Goal: Information Seeking & Learning: Learn about a topic

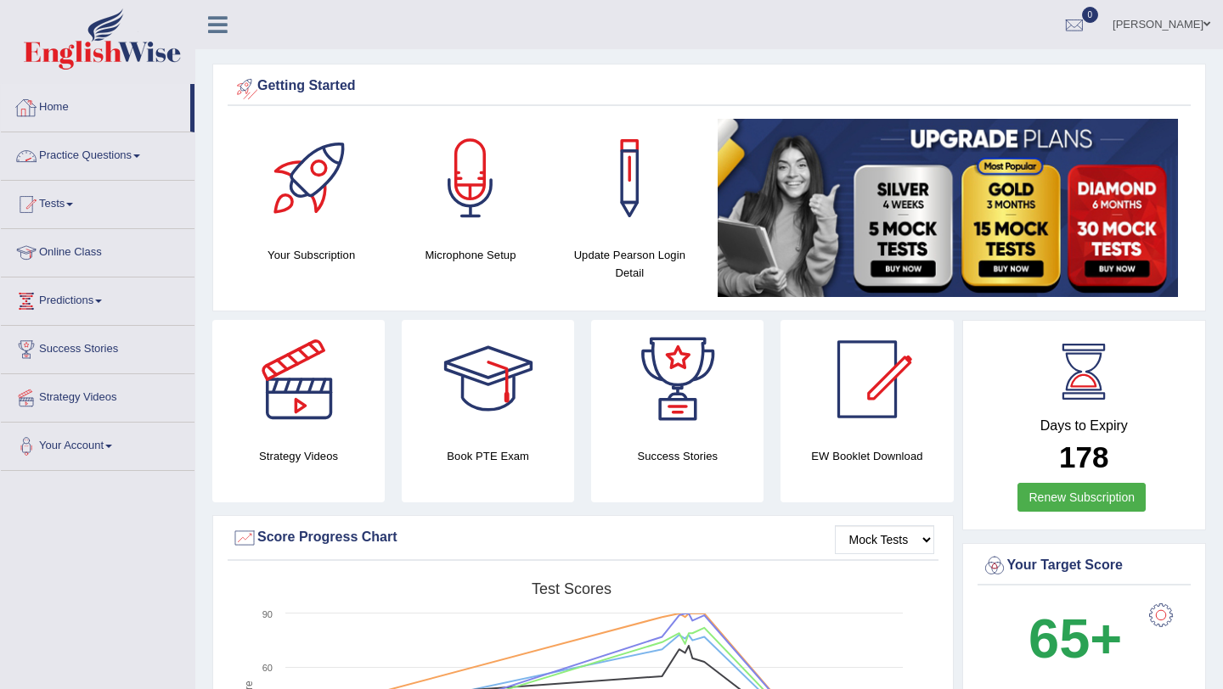
click at [350, 16] on div "pavithra Toggle navigation Username: pavithragowda Access Type: Online Subscrip…" at bounding box center [708, 24] width 1027 height 49
click at [71, 102] on link "Home" at bounding box center [95, 105] width 189 height 42
click at [140, 153] on link "Practice Questions" at bounding box center [98, 153] width 194 height 42
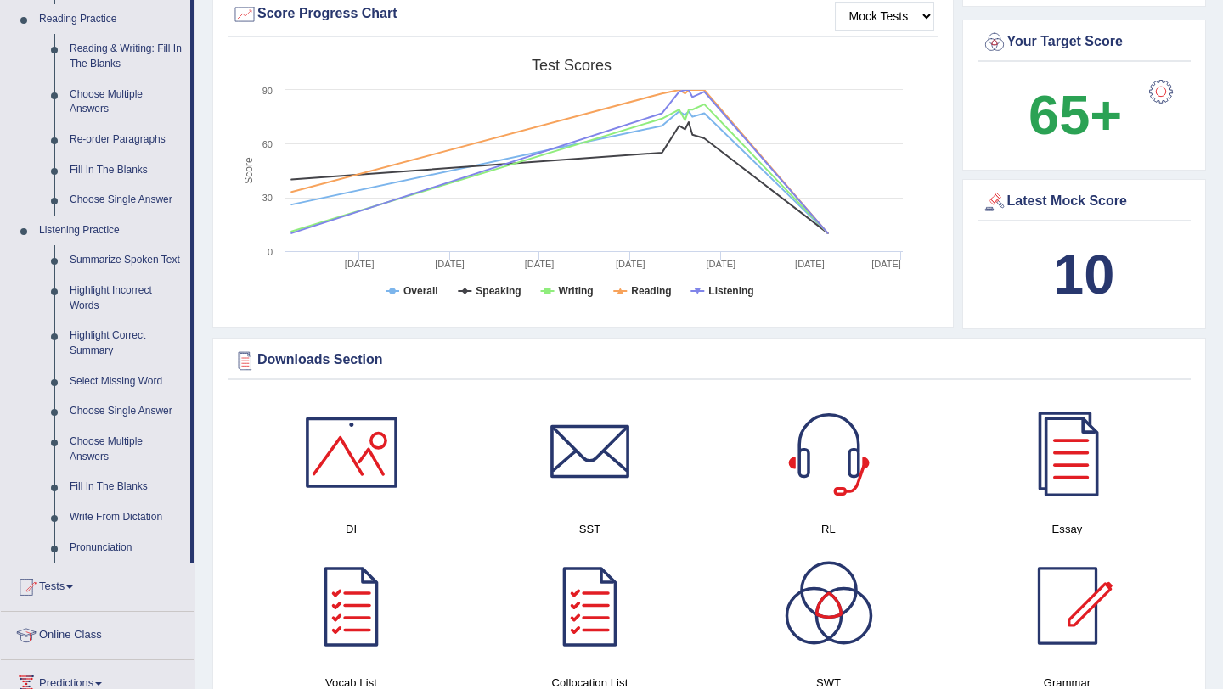
scroll to position [520, 0]
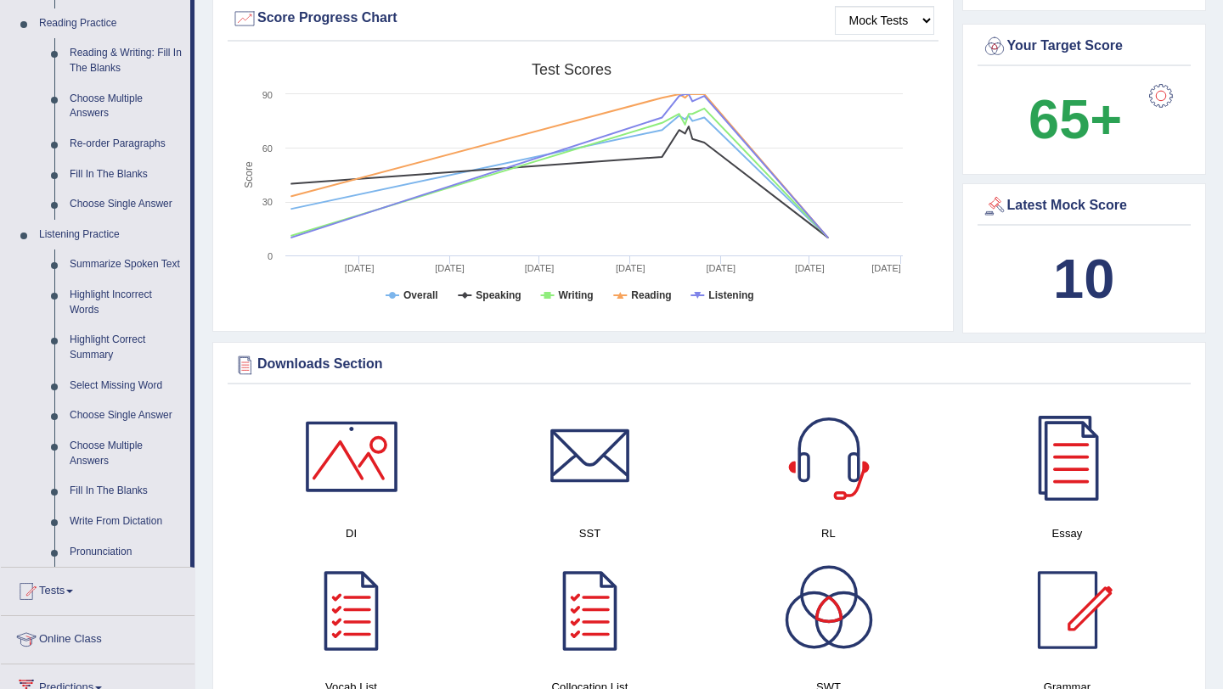
click at [409, 342] on div "Strategy Videos Book PTE Exam Success Stories EW Booklet Download Mock Tests Sc…" at bounding box center [708, 71] width 993 height 542
click at [107, 268] on link "Summarize Spoken Text" at bounding box center [126, 265] width 128 height 31
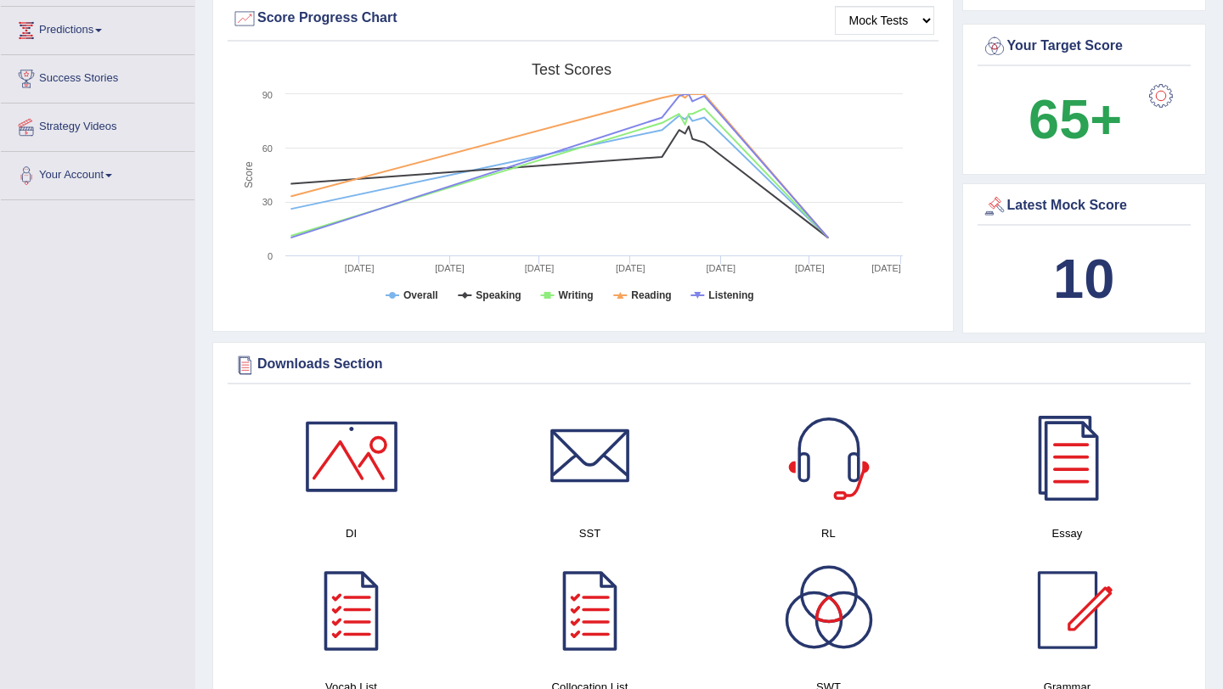
scroll to position [298, 0]
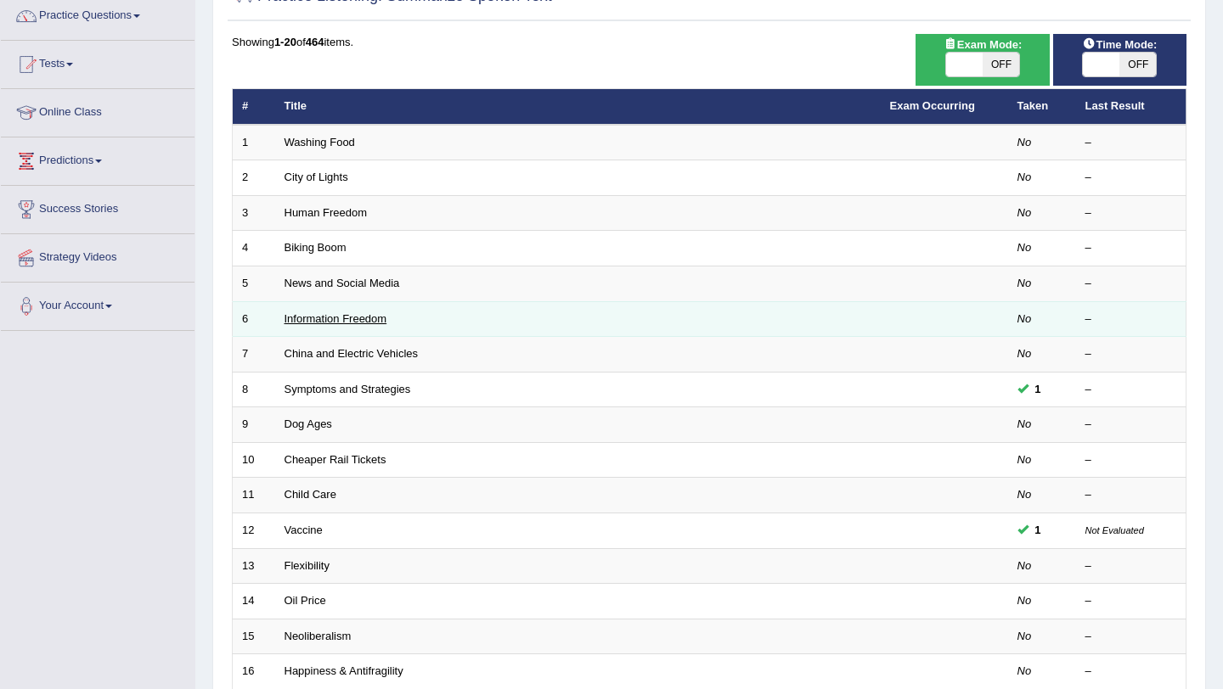
click at [348, 312] on link "Information Freedom" at bounding box center [335, 318] width 103 height 13
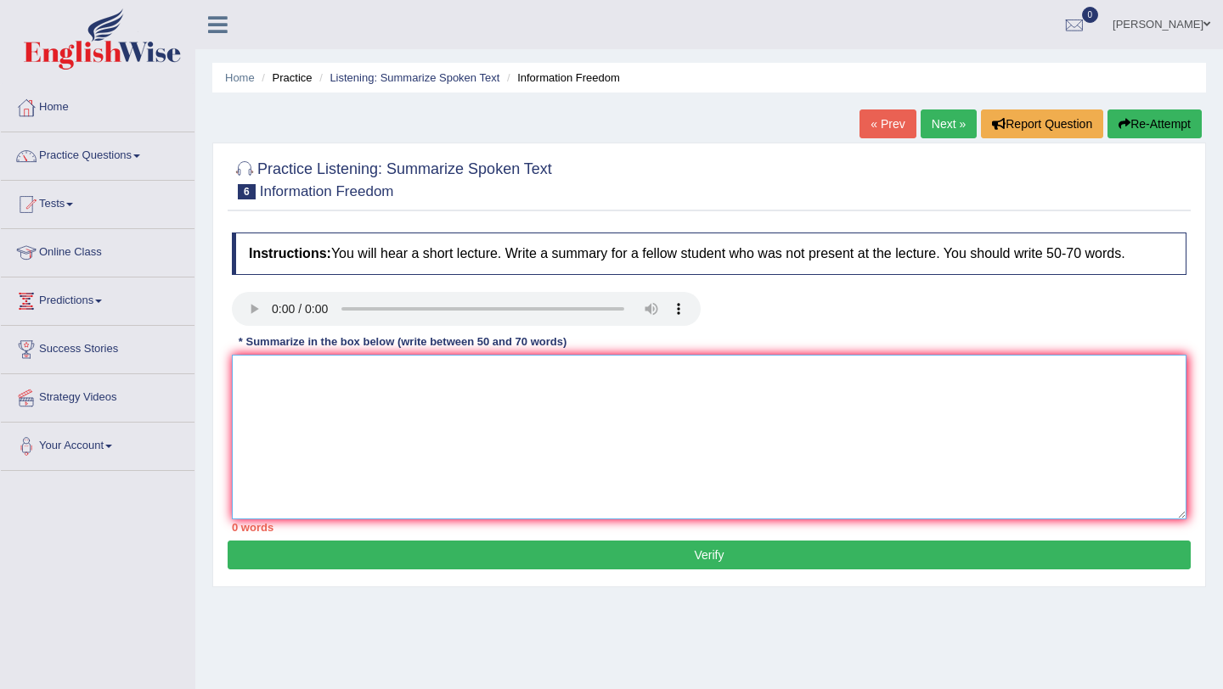
click at [329, 363] on textarea at bounding box center [709, 437] width 954 height 165
click at [139, 154] on link "Practice Questions" at bounding box center [98, 153] width 194 height 42
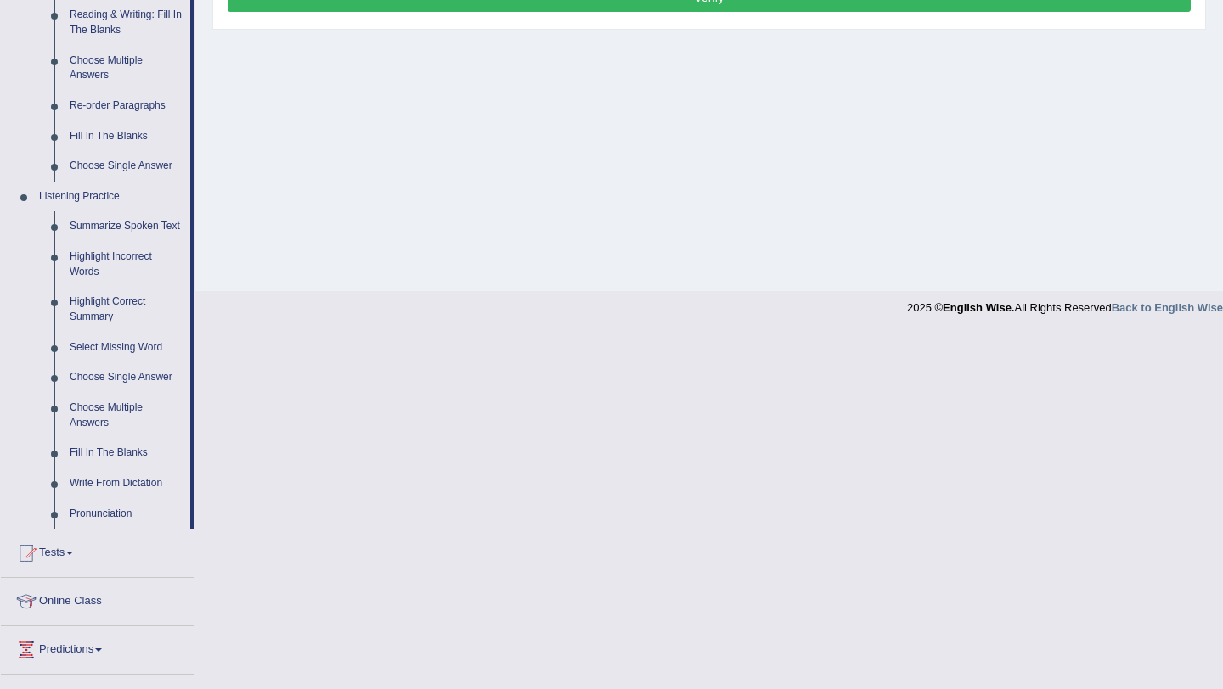
scroll to position [599, 0]
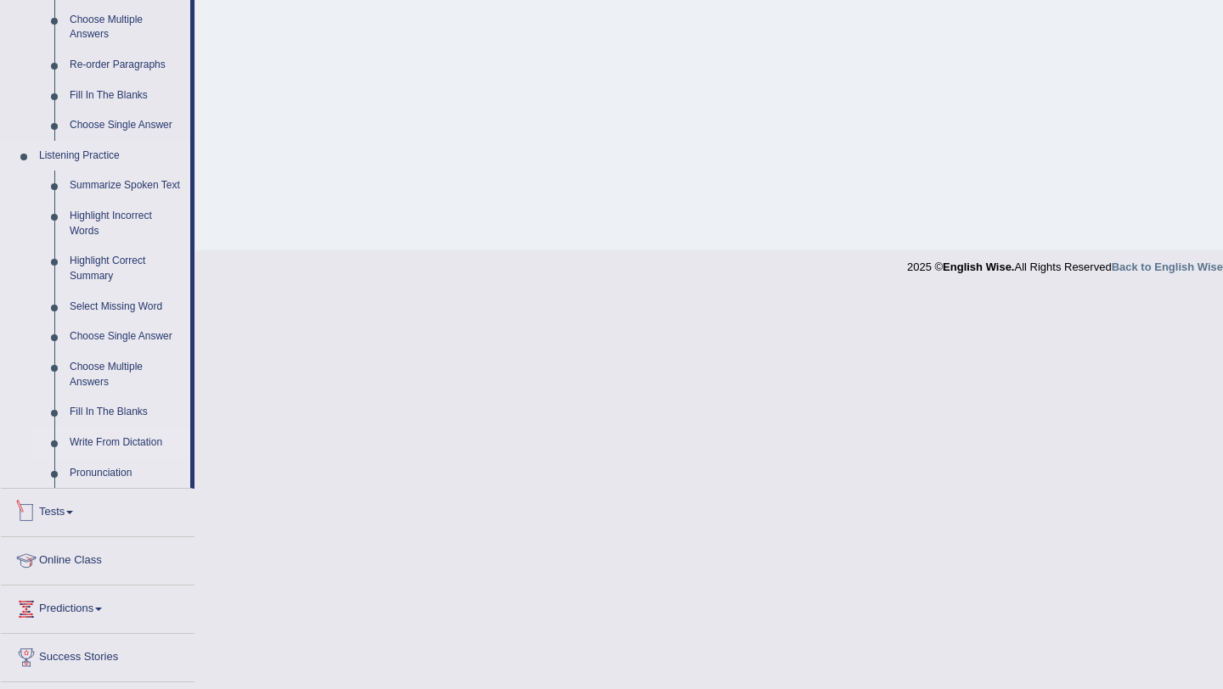
click at [155, 453] on link "Write From Dictation" at bounding box center [126, 443] width 128 height 31
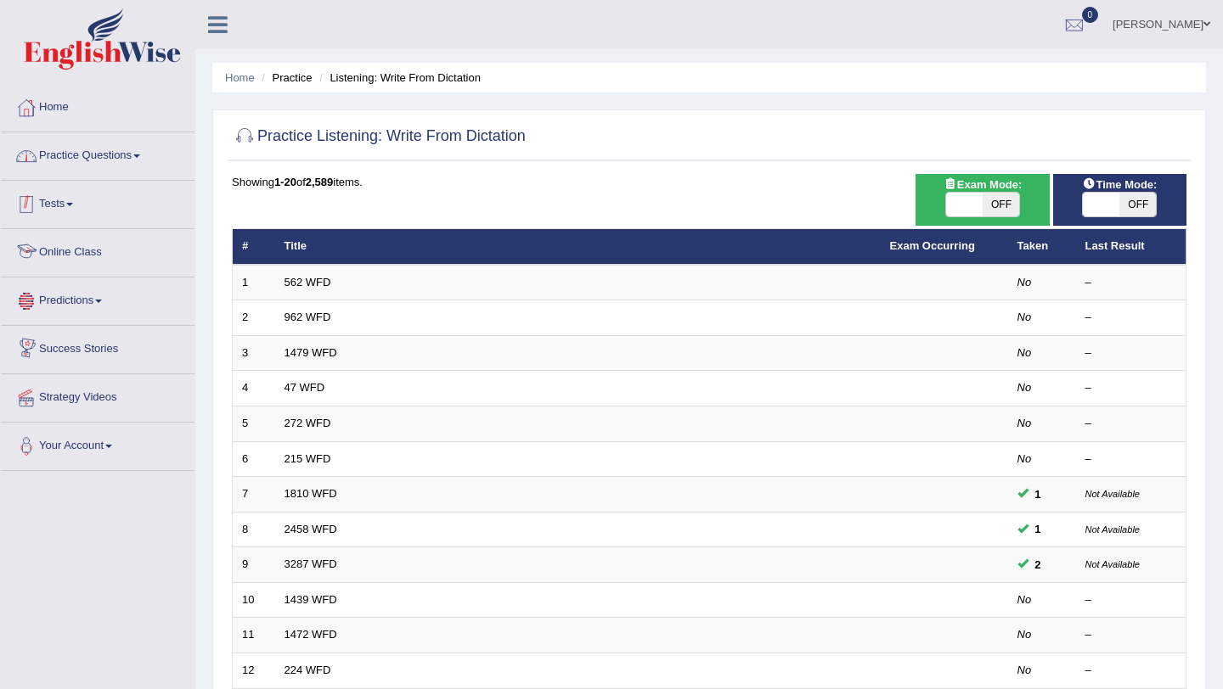
click at [124, 157] on link "Practice Questions" at bounding box center [98, 153] width 194 height 42
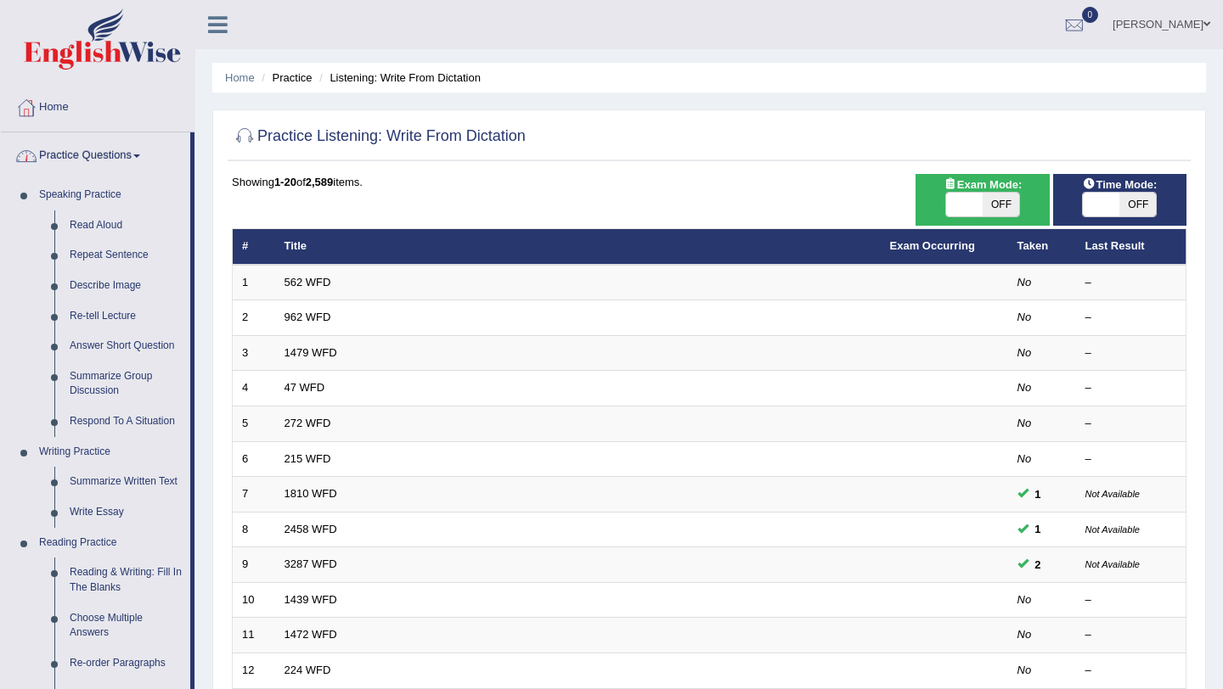
click at [135, 155] on link "Practice Questions" at bounding box center [95, 153] width 189 height 42
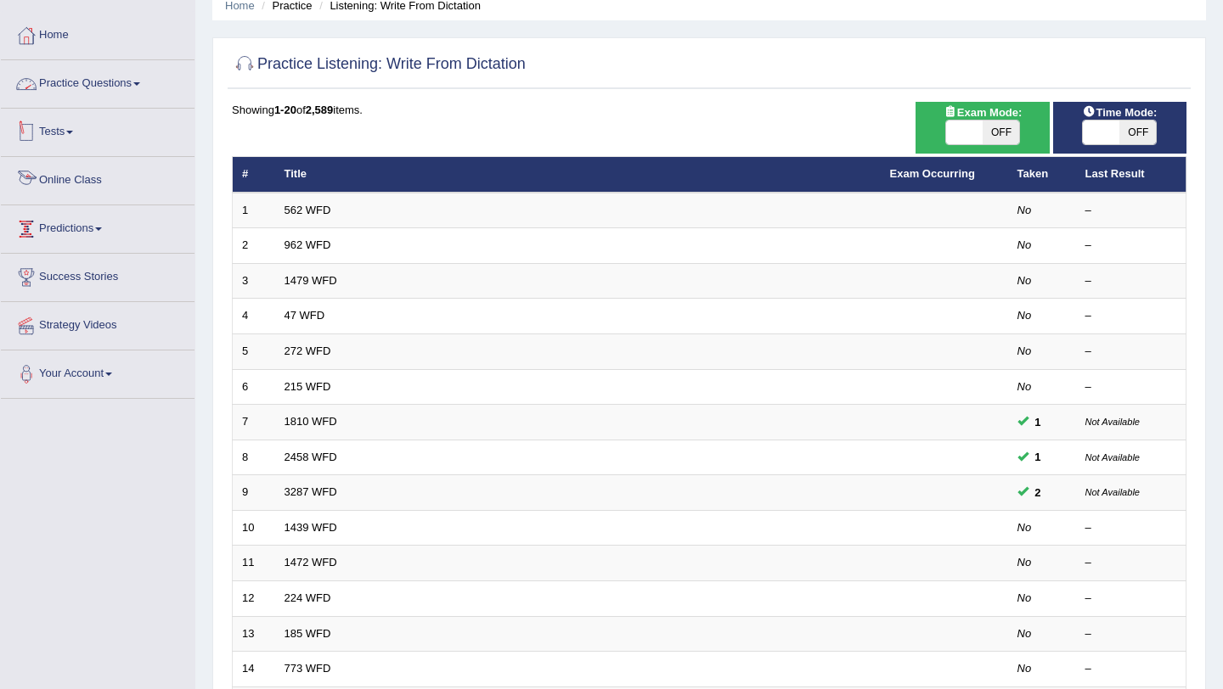
scroll to position [80, 0]
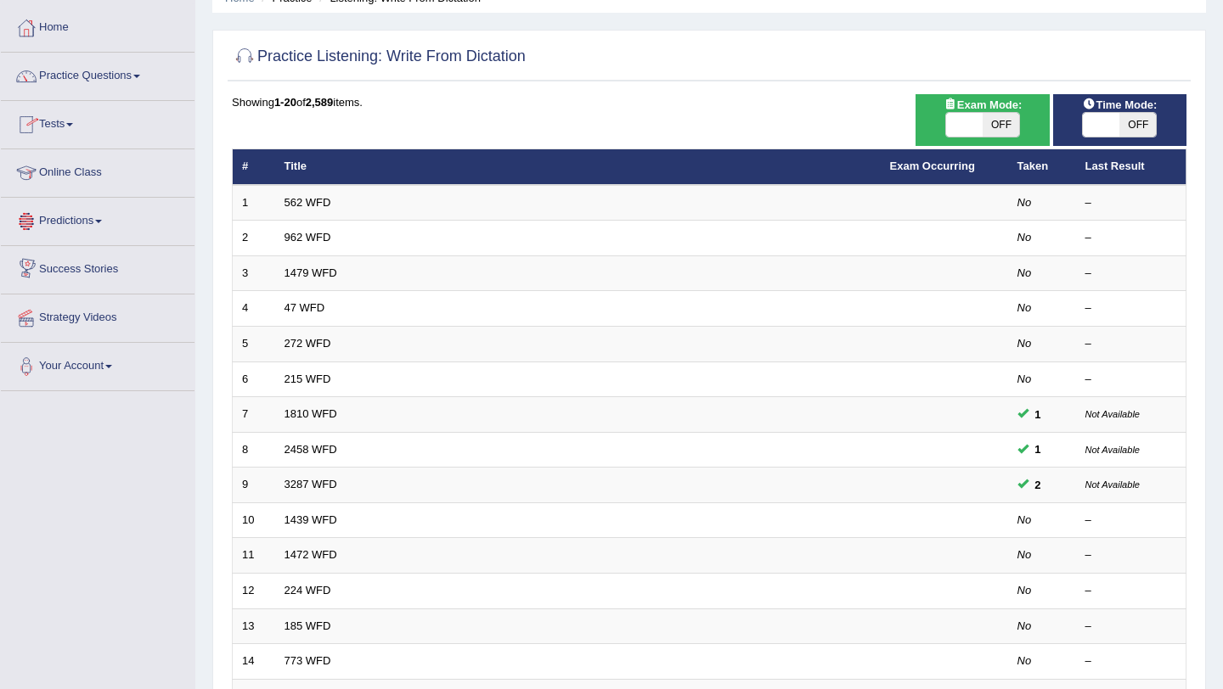
click at [65, 122] on link "Tests" at bounding box center [98, 122] width 194 height 42
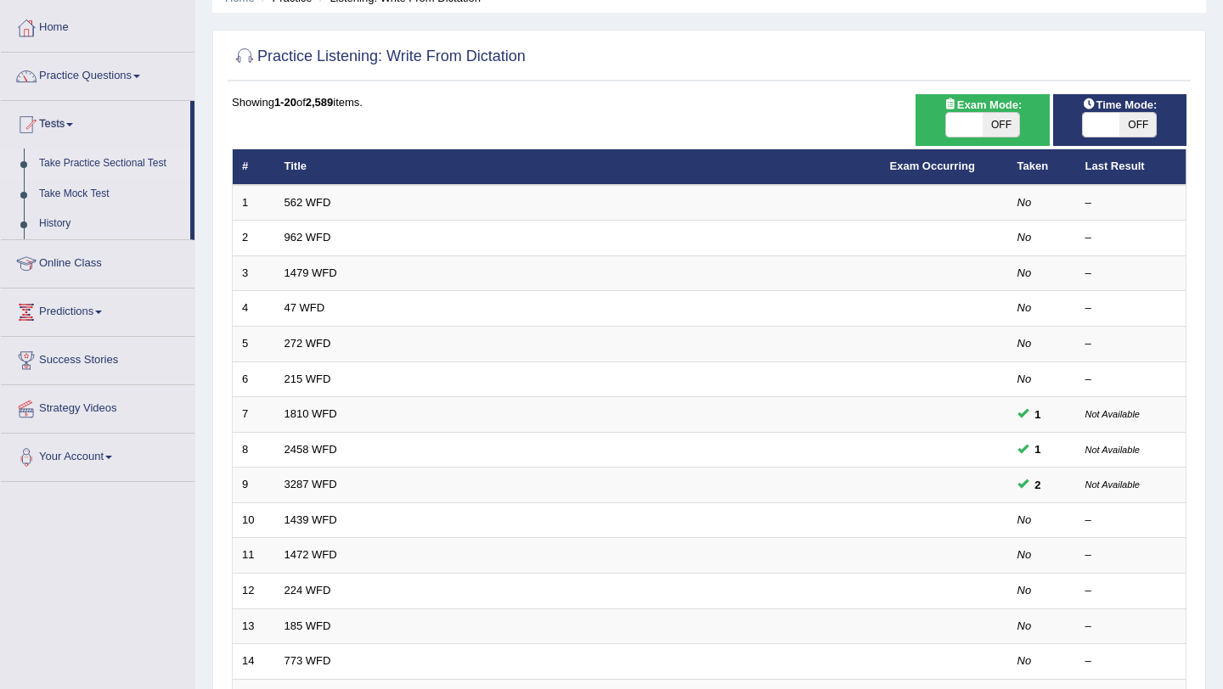
click at [93, 159] on link "Take Practice Sectional Test" at bounding box center [110, 164] width 159 height 31
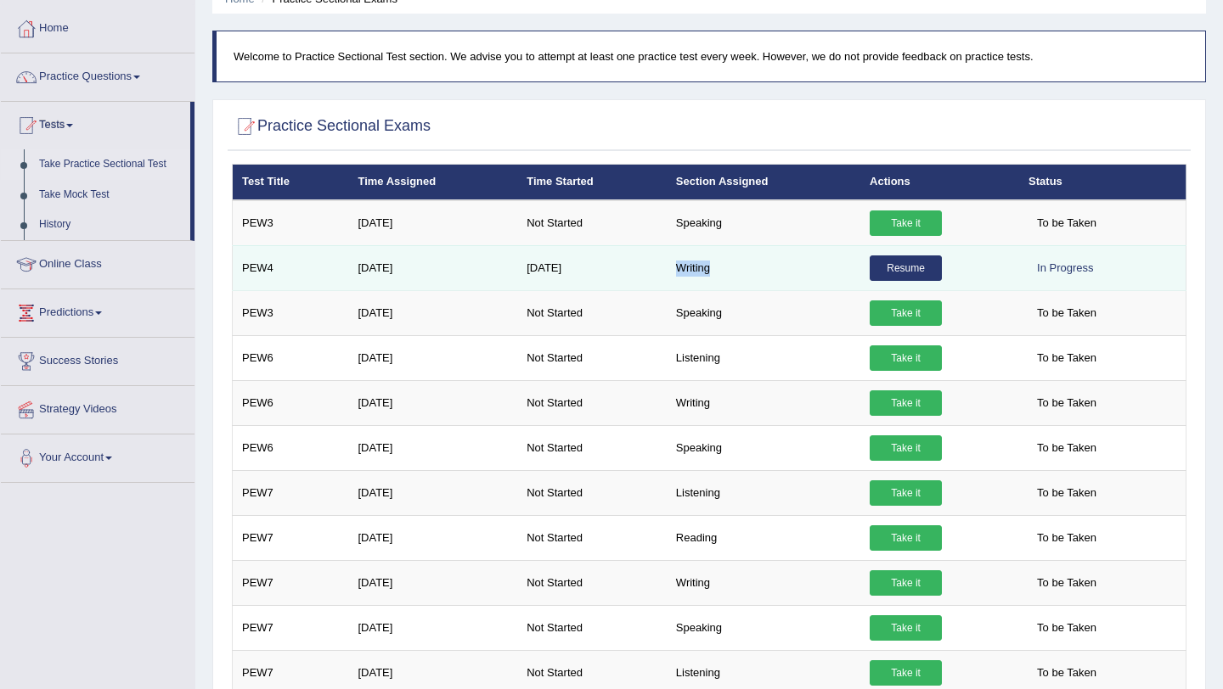
drag, startPoint x: 675, startPoint y: 266, endPoint x: 720, endPoint y: 268, distance: 45.1
click at [720, 268] on td "Writing" at bounding box center [763, 267] width 194 height 45
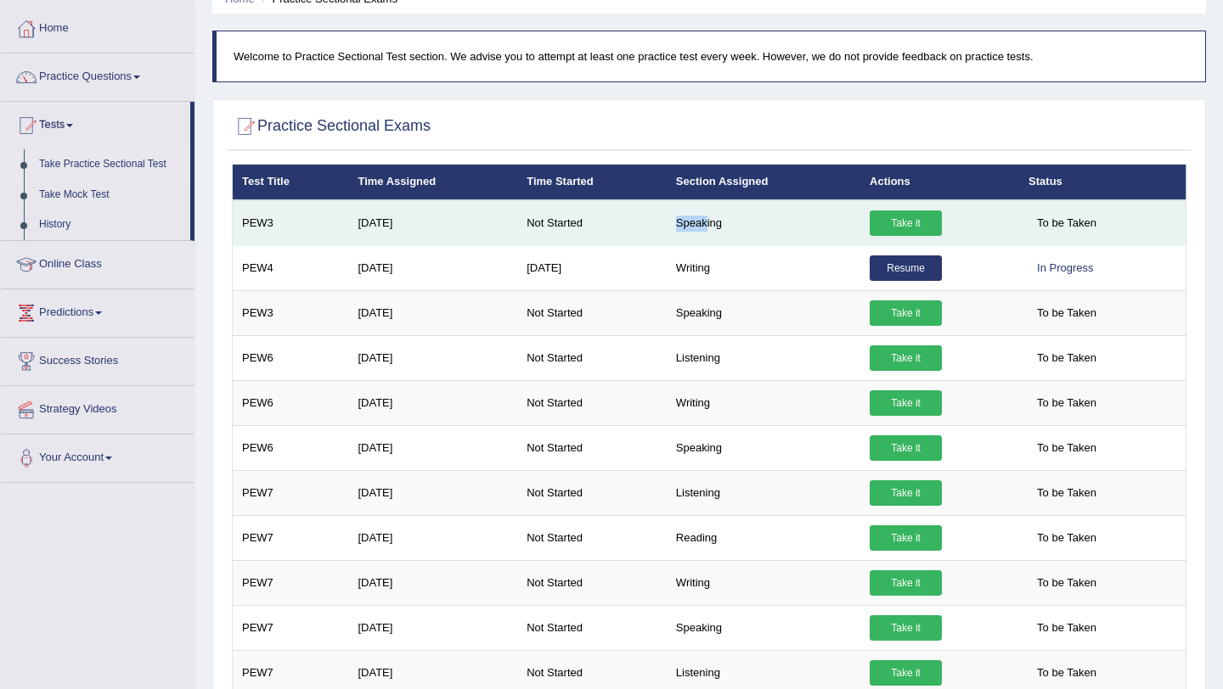
drag, startPoint x: 678, startPoint y: 227, endPoint x: 708, endPoint y: 226, distance: 29.7
click at [707, 226] on td "Speaking" at bounding box center [763, 223] width 194 height 46
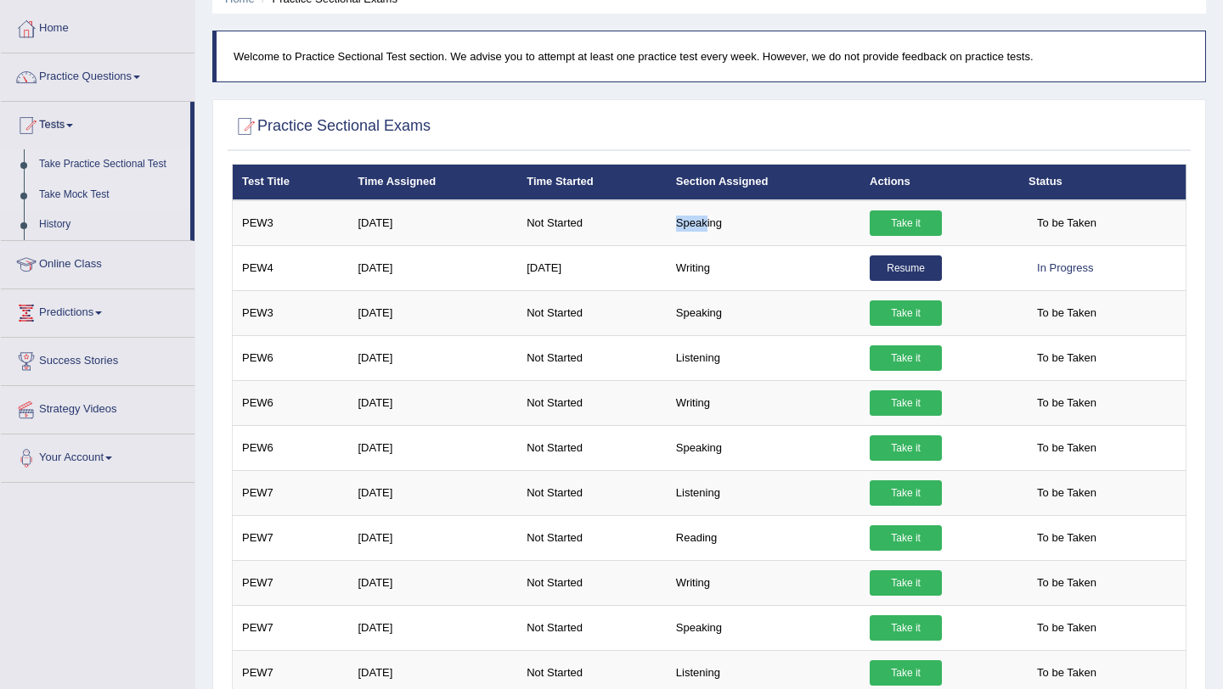
click at [94, 197] on link "Take Mock Test" at bounding box center [110, 195] width 159 height 31
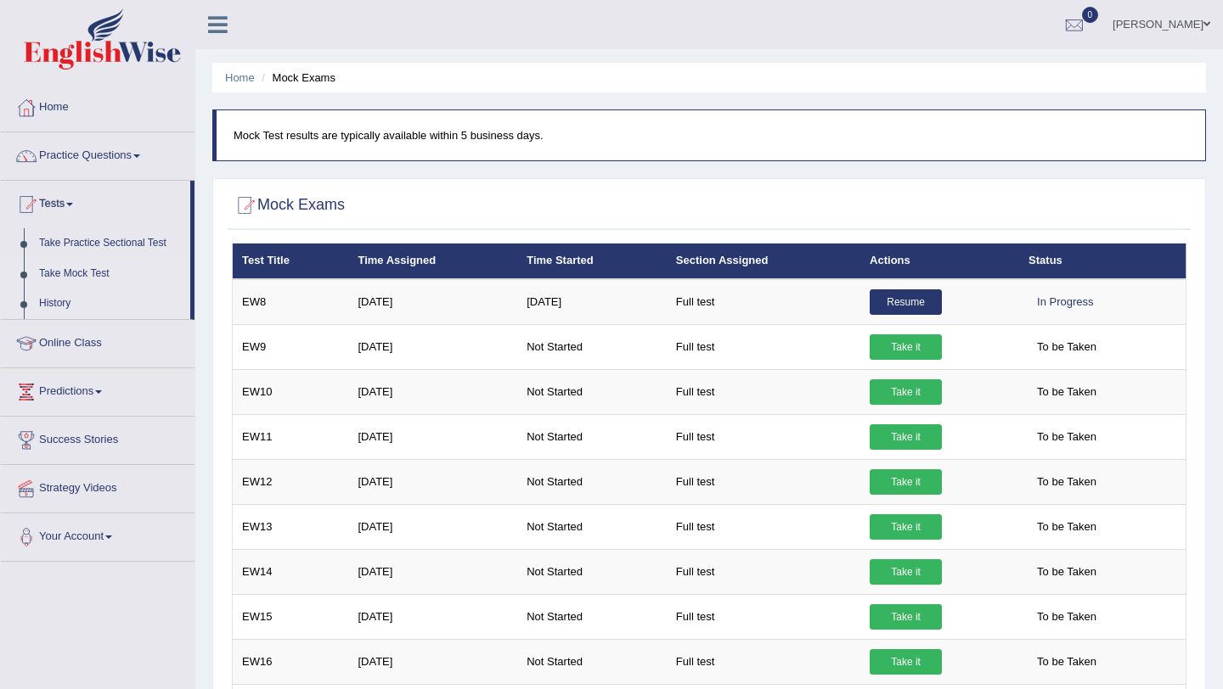
click at [40, 301] on link "History" at bounding box center [110, 304] width 159 height 31
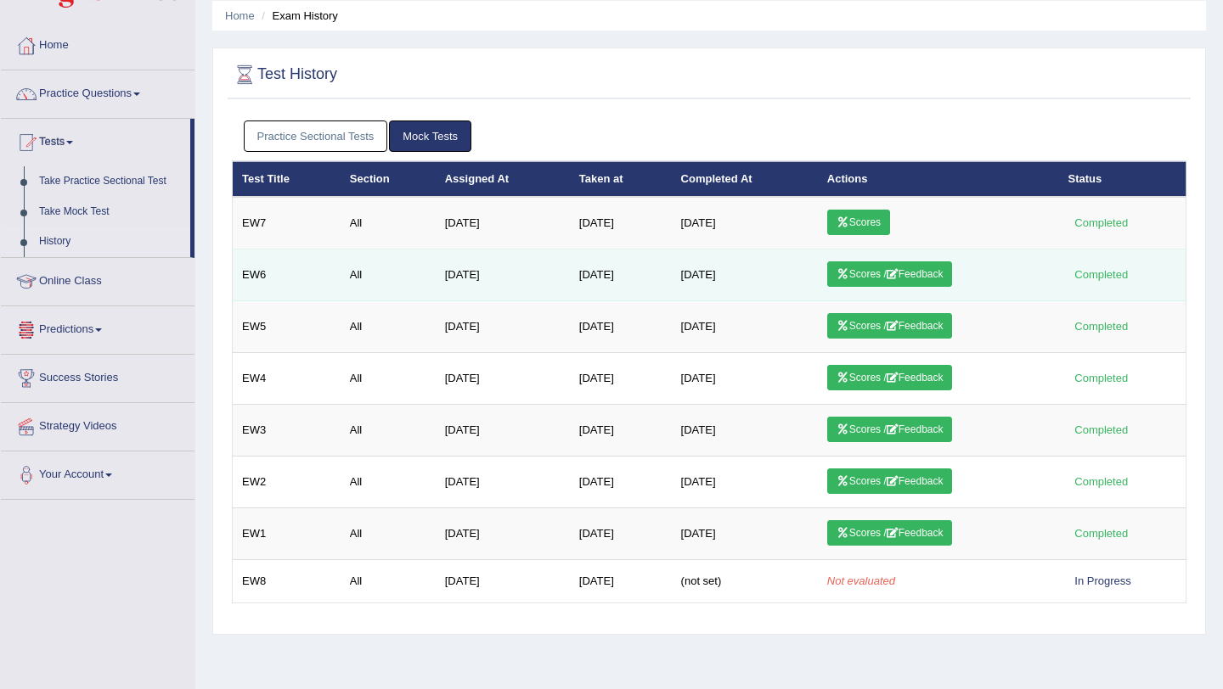
click at [923, 275] on link "Scores / Feedback" at bounding box center [890, 274] width 126 height 25
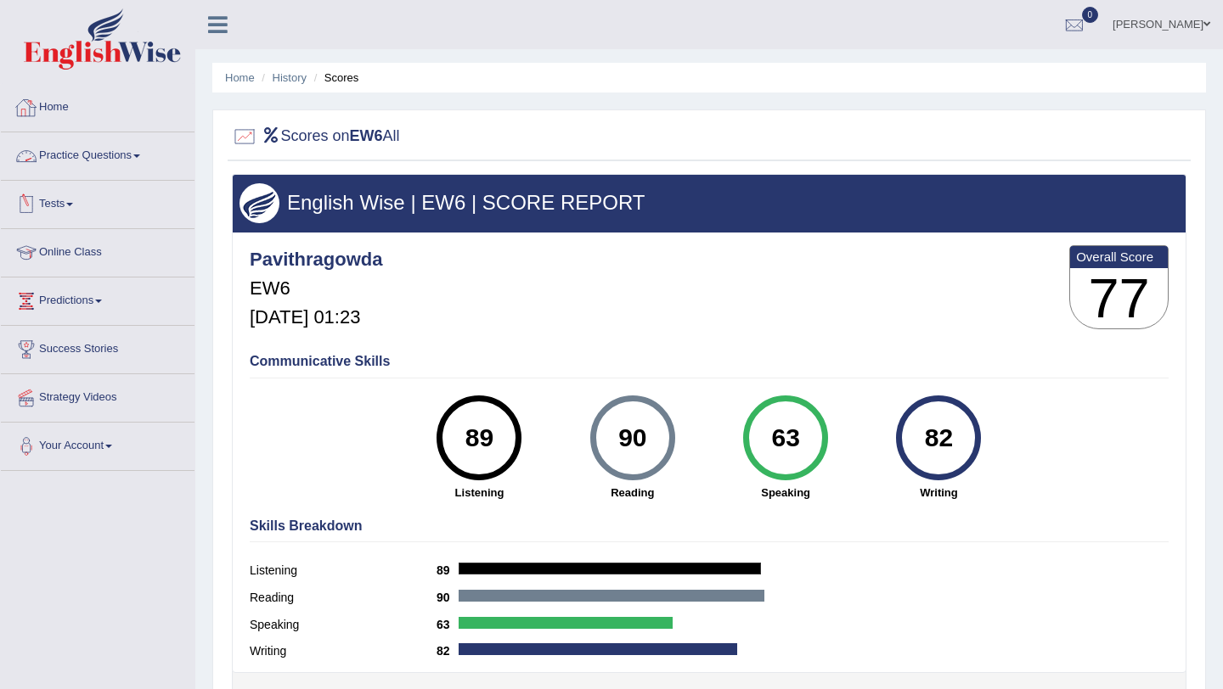
click at [70, 197] on link "Tests" at bounding box center [98, 202] width 194 height 42
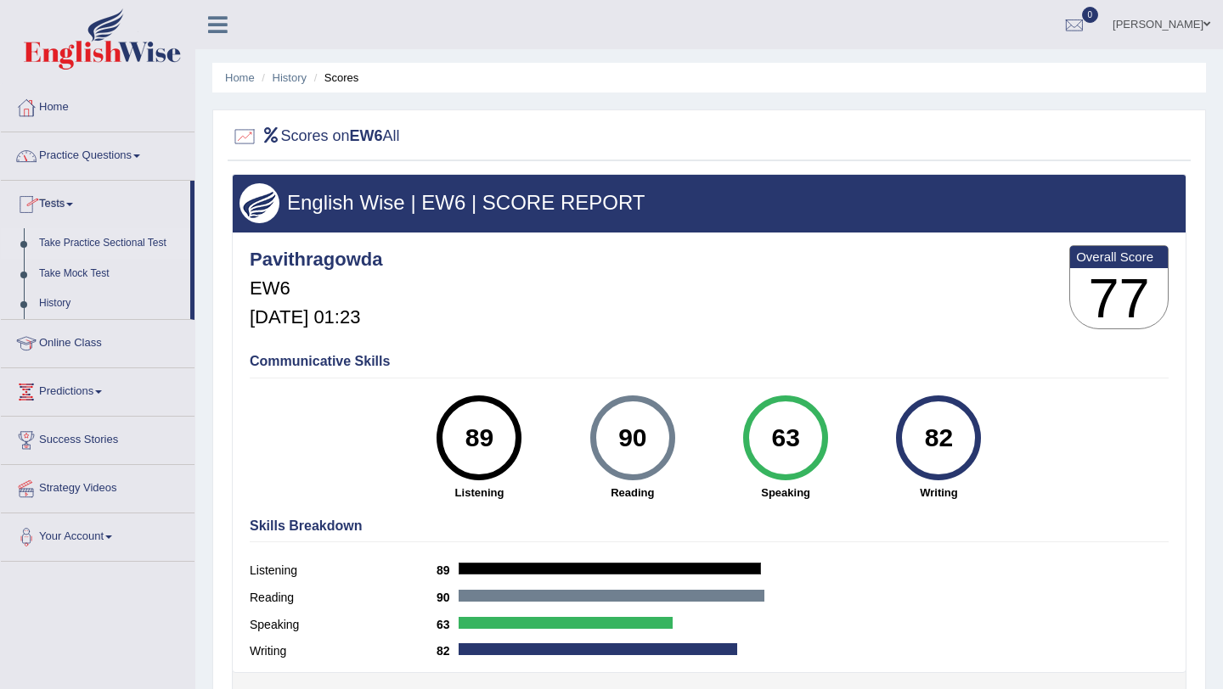
click at [86, 241] on link "Take Practice Sectional Test" at bounding box center [110, 243] width 159 height 31
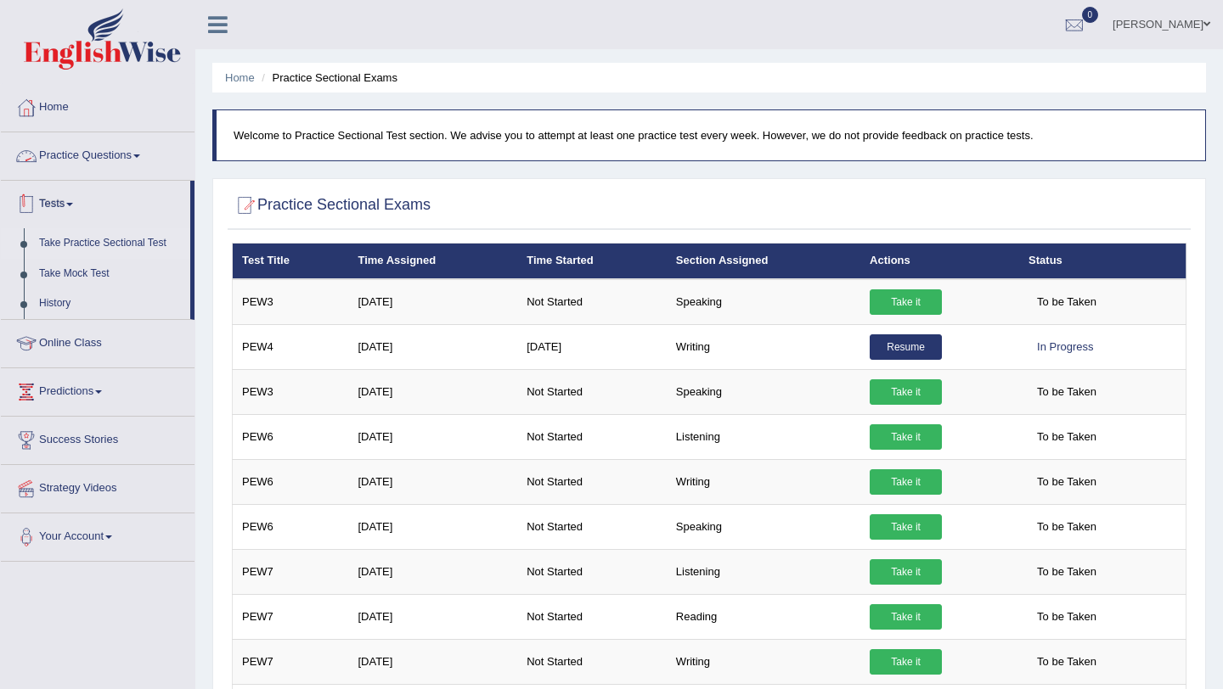
click at [71, 206] on link "Tests" at bounding box center [95, 202] width 189 height 42
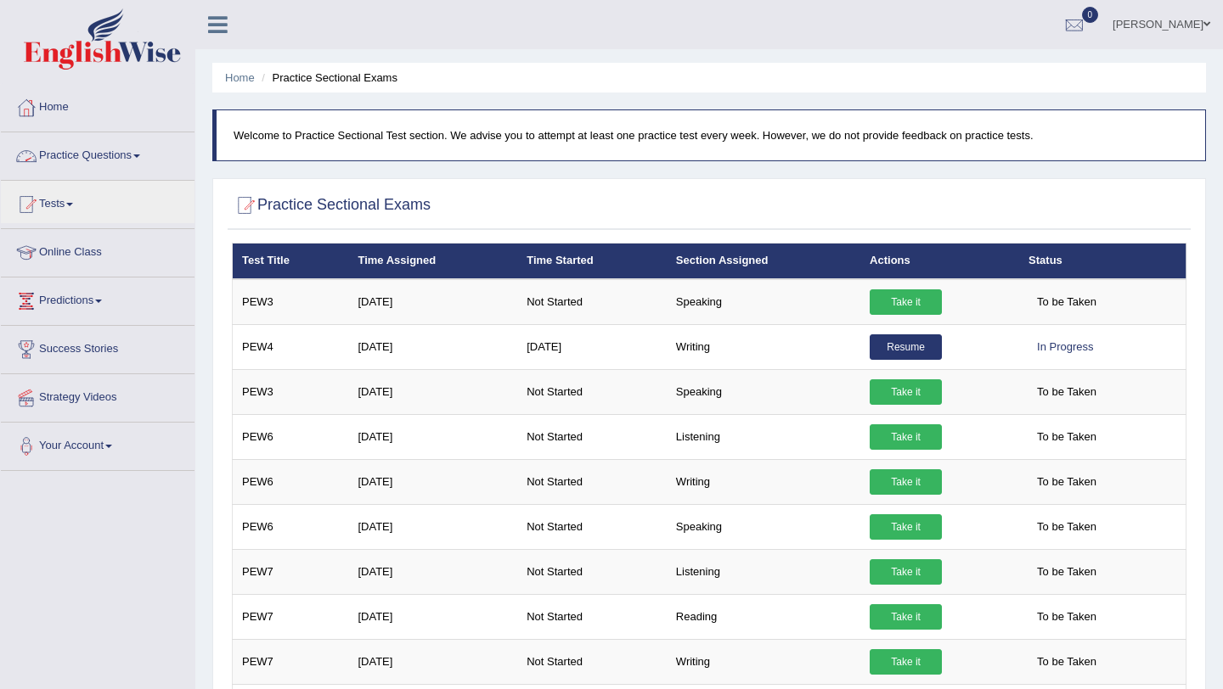
click at [95, 159] on link "Practice Questions" at bounding box center [98, 153] width 194 height 42
